Goal: Task Accomplishment & Management: Manage account settings

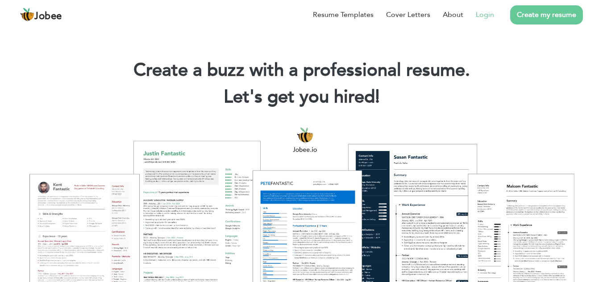
click at [480, 14] on link "Login" at bounding box center [485, 14] width 18 height 11
